Goal: Task Accomplishment & Management: Manage account settings

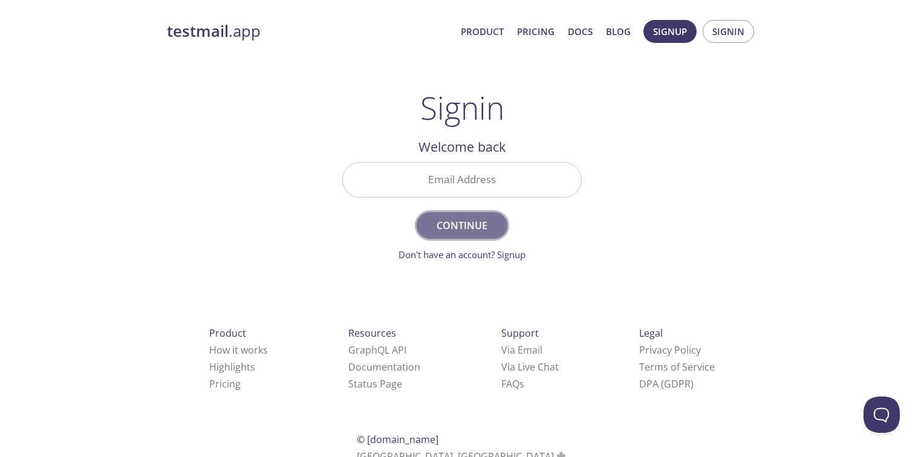
click at [469, 226] on span "Continue" at bounding box center [462, 225] width 64 height 17
click at [467, 230] on span "Continue" at bounding box center [462, 225] width 64 height 17
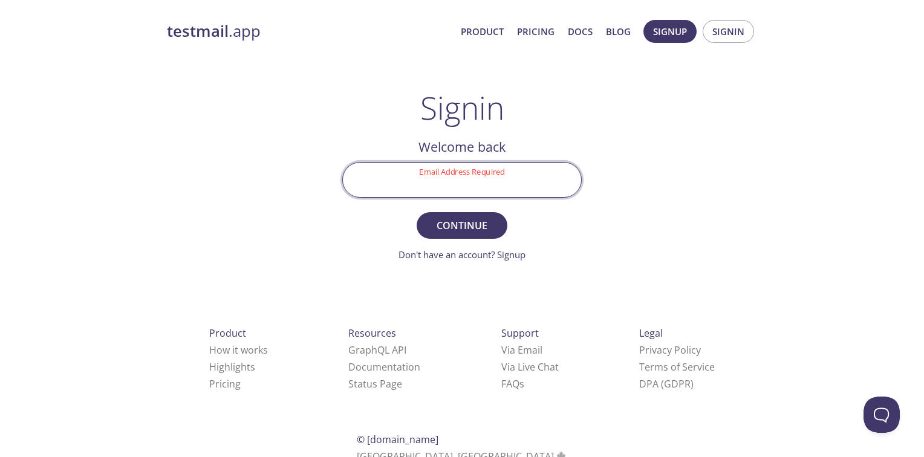
click at [504, 186] on input "Email Address Required" at bounding box center [462, 180] width 238 height 34
type input "[EMAIL_ADDRESS][PERSON_NAME][DOMAIN_NAME]"
click at [489, 222] on span "Continue" at bounding box center [462, 225] width 64 height 17
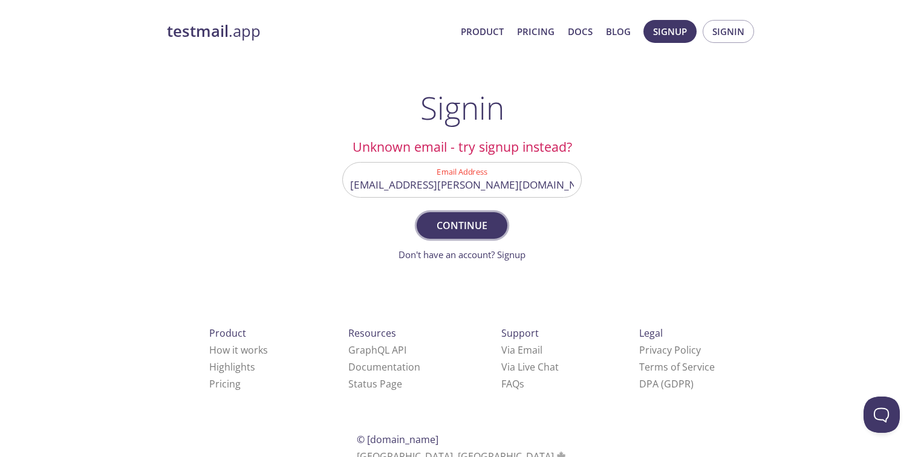
click at [484, 220] on span "Continue" at bounding box center [462, 225] width 64 height 17
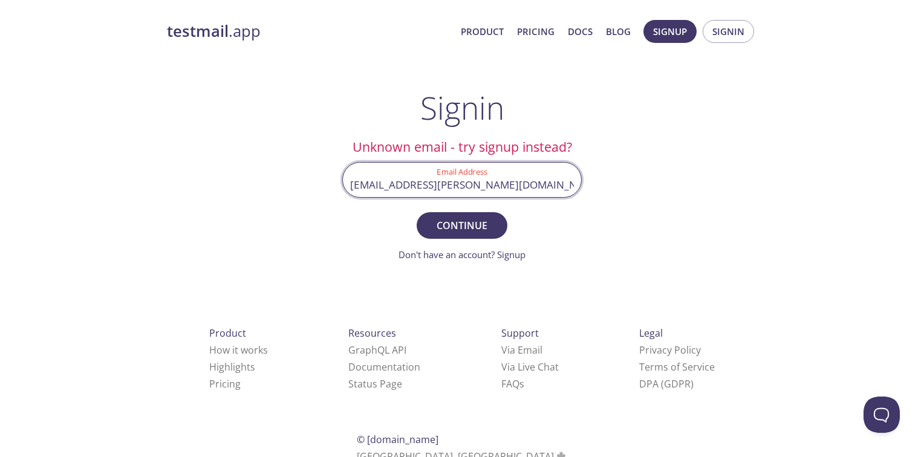
click at [558, 187] on input "[EMAIL_ADDRESS][PERSON_NAME][DOMAIN_NAME]" at bounding box center [462, 180] width 238 height 34
